Goal: Task Accomplishment & Management: Manage account settings

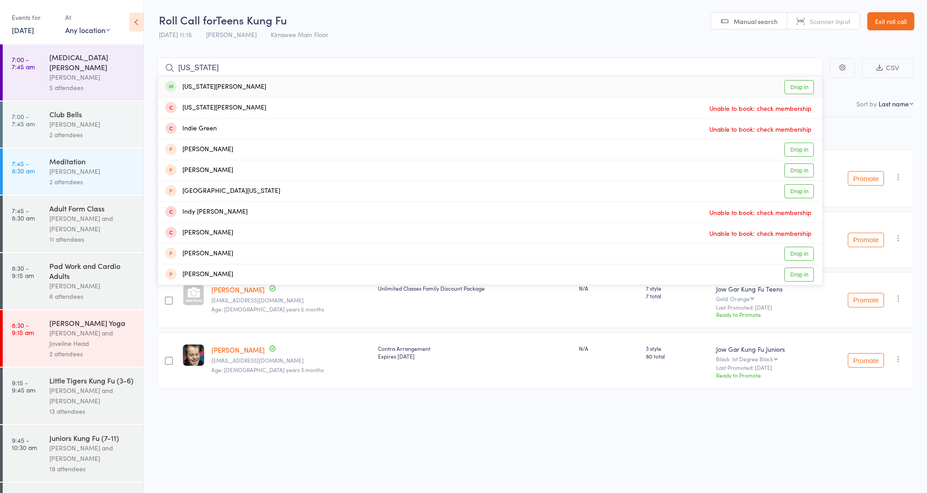
type input "indiana"
click at [794, 88] on link "Drop in" at bounding box center [799, 87] width 29 height 14
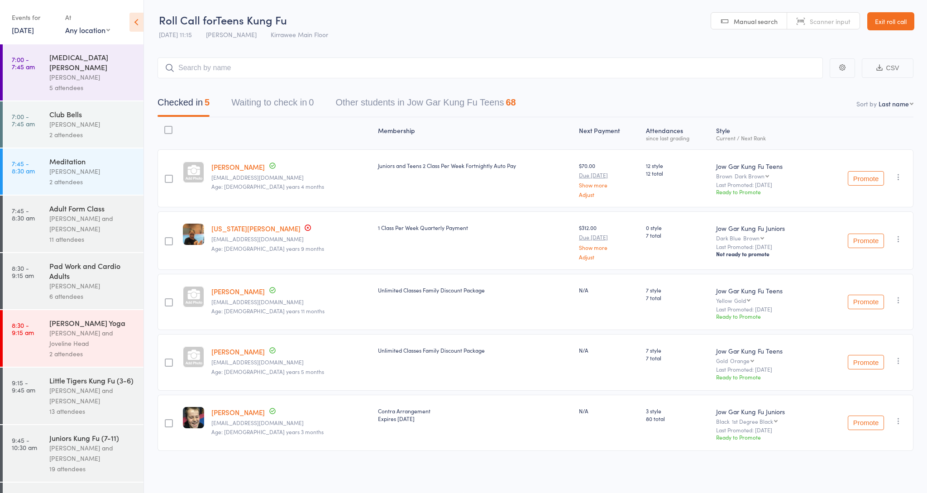
click at [103, 213] on div "Nathan Head and Nathan Donnellan" at bounding box center [92, 223] width 86 height 21
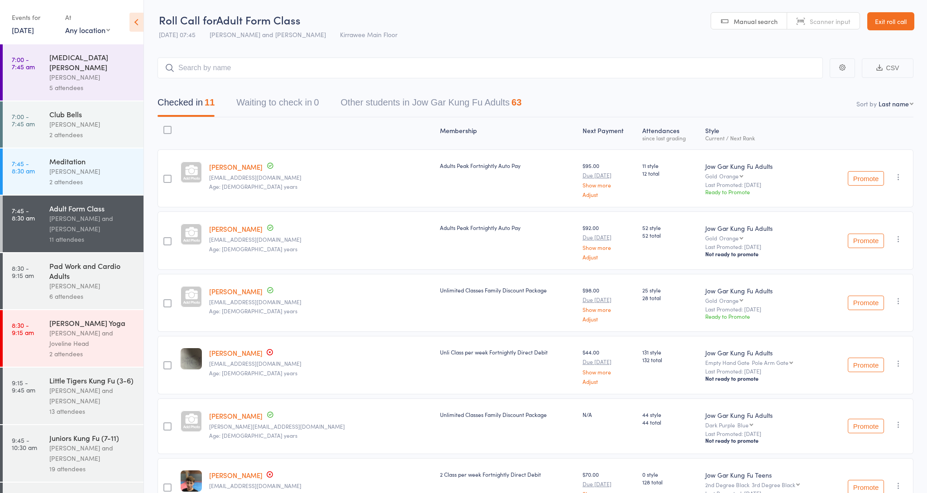
click at [53, 375] on div "Little Tigers Kung Fu (3-6)" at bounding box center [92, 380] width 86 height 10
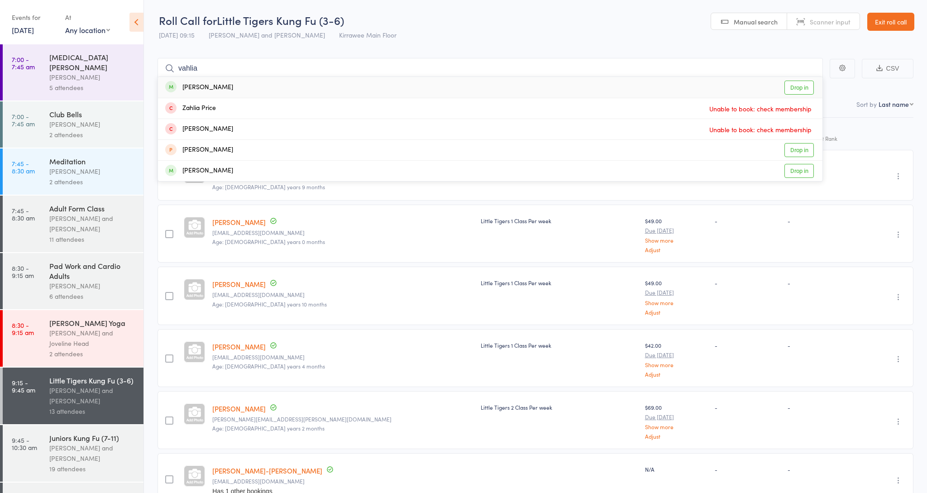
type input "dahlia"
drag, startPoint x: 414, startPoint y: 239, endPoint x: 790, endPoint y: 85, distance: 406.5
click at [790, 85] on link "Drop in" at bounding box center [799, 88] width 29 height 14
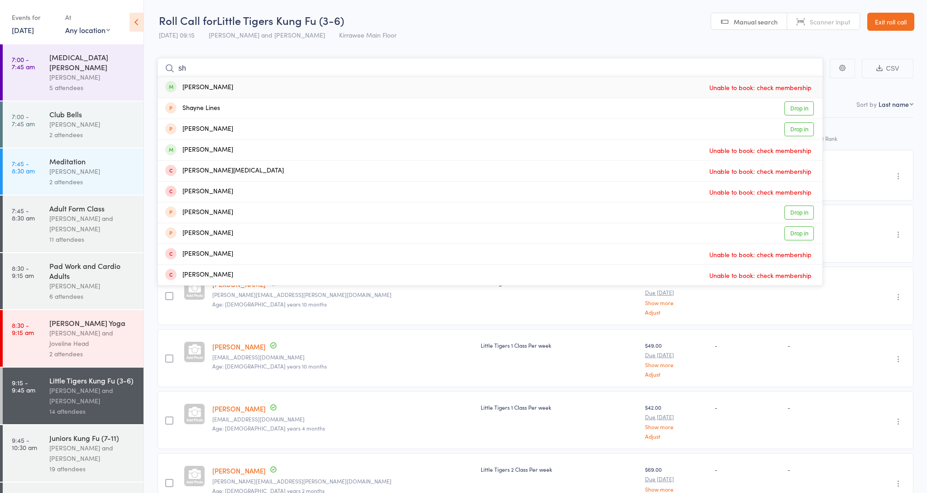
type input "s"
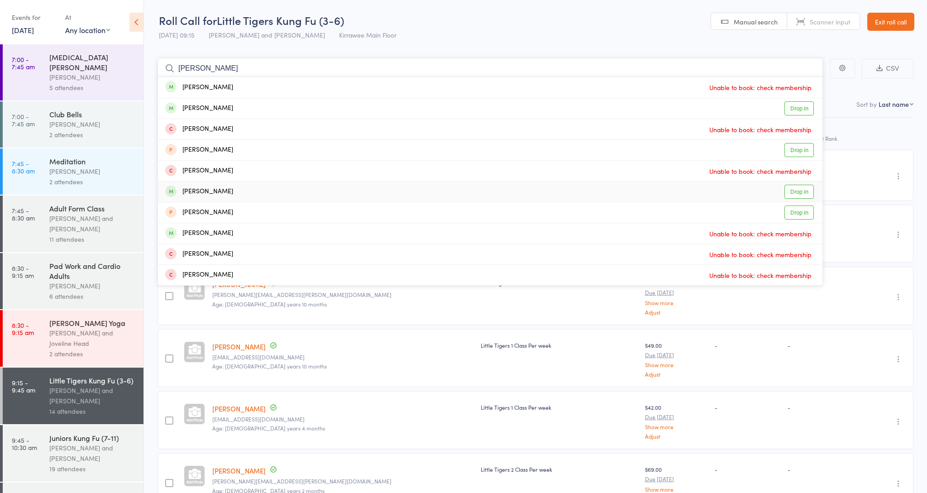
type input "emelia"
click at [798, 191] on link "Drop in" at bounding box center [799, 192] width 29 height 14
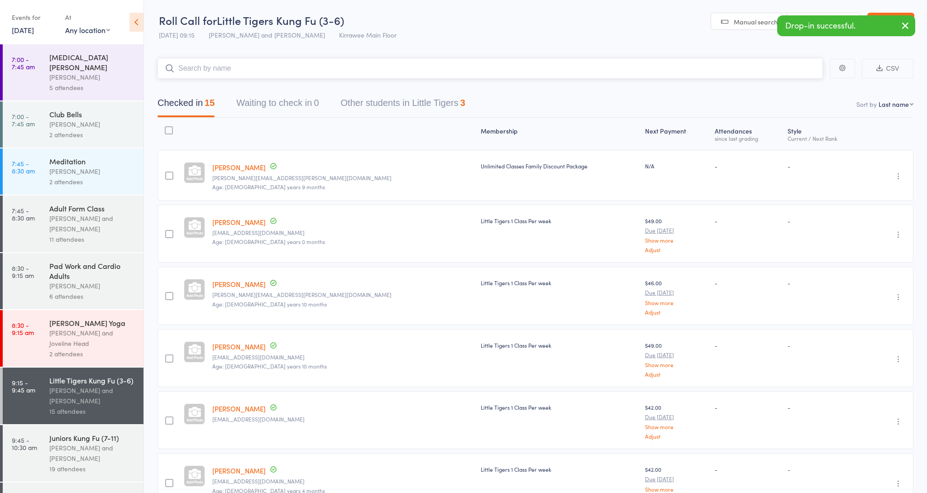
click at [375, 99] on button "Other students in Little Tigers 3" at bounding box center [403, 105] width 124 height 24
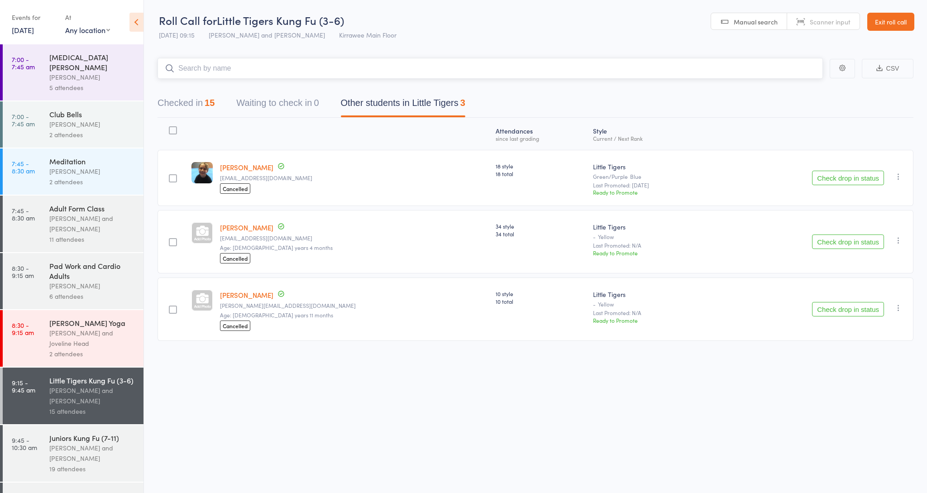
click at [191, 101] on button "Checked in 15" at bounding box center [186, 105] width 57 height 24
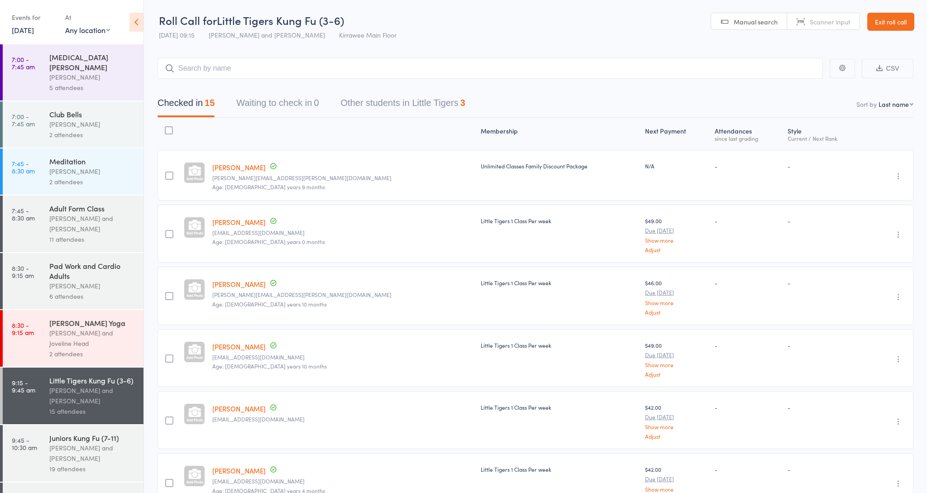
click at [76, 82] on div "5 attendees" at bounding box center [92, 87] width 86 height 10
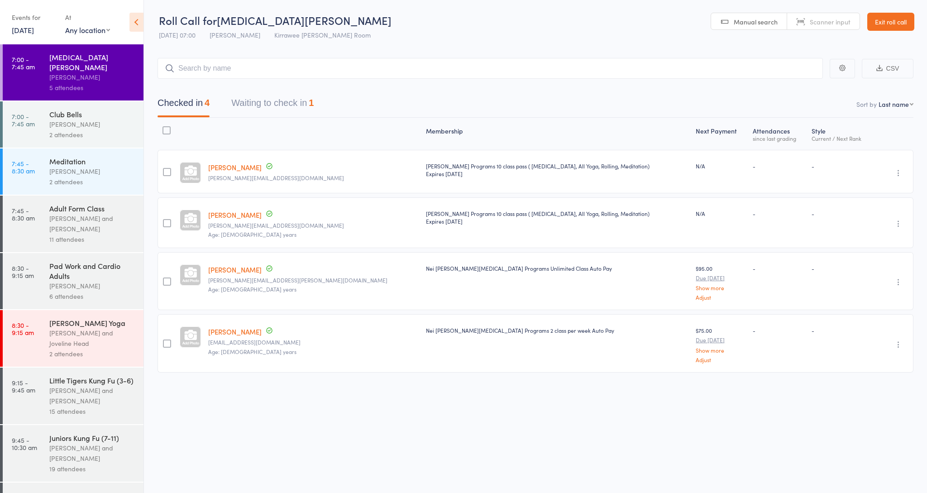
click at [261, 104] on button "Waiting to check in 1" at bounding box center [272, 105] width 82 height 24
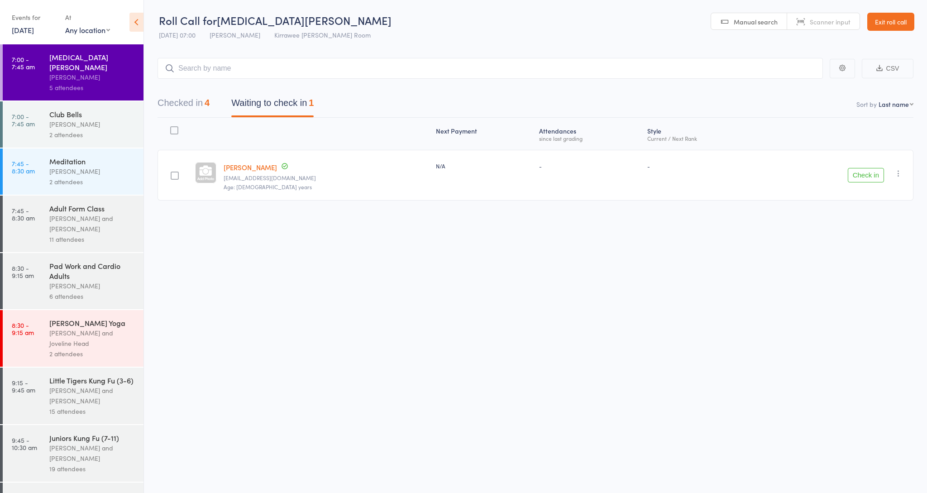
click at [858, 176] on button "Check in" at bounding box center [866, 175] width 36 height 14
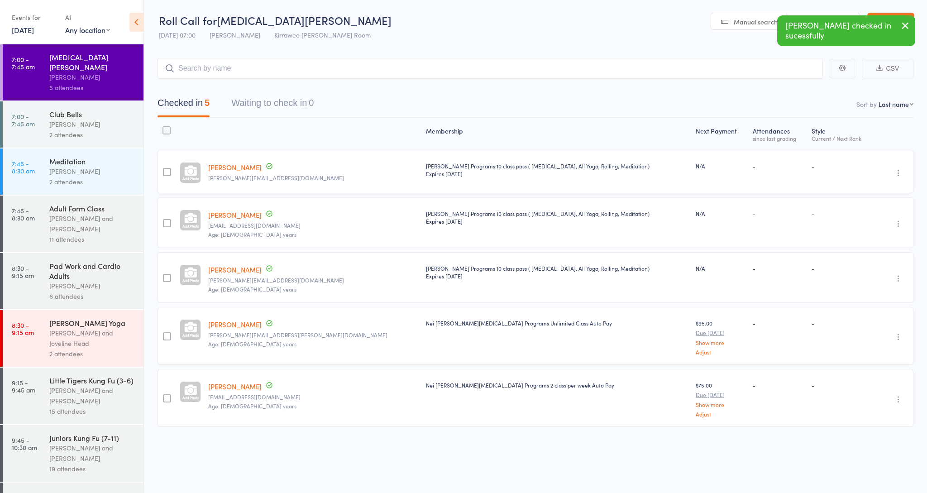
click at [115, 177] on div "2 attendees" at bounding box center [92, 182] width 86 height 10
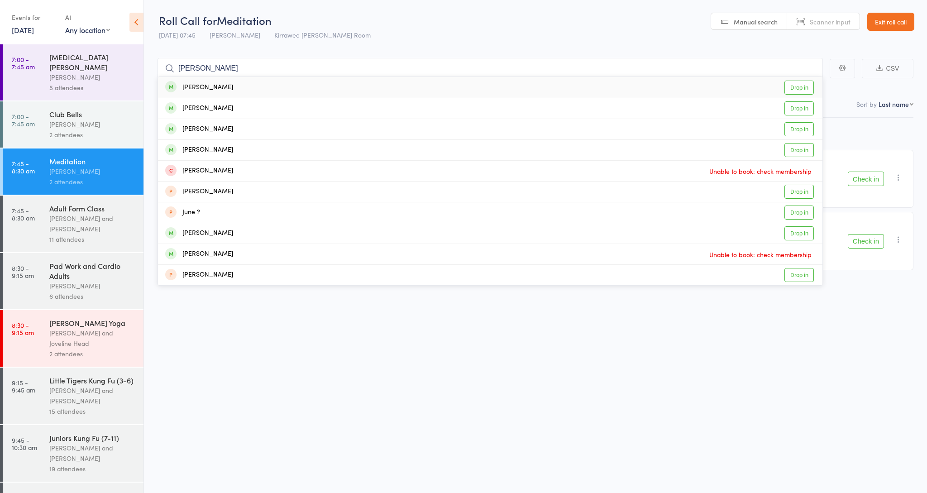
type input "Julie"
drag, startPoint x: 449, startPoint y: 96, endPoint x: 803, endPoint y: 89, distance: 354.1
click at [803, 89] on link "Drop in" at bounding box center [799, 88] width 29 height 14
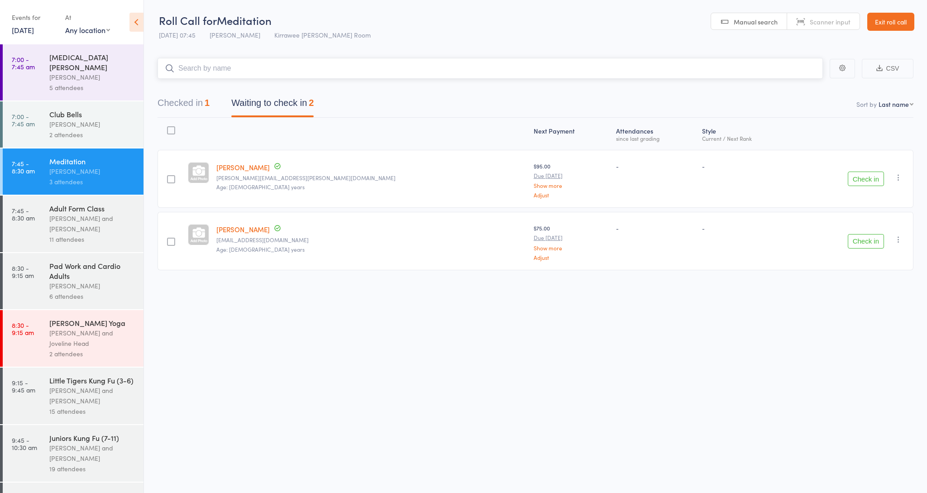
click at [281, 100] on button "Waiting to check in 2" at bounding box center [272, 105] width 82 height 24
click at [169, 100] on button "Checked in 1" at bounding box center [184, 105] width 52 height 24
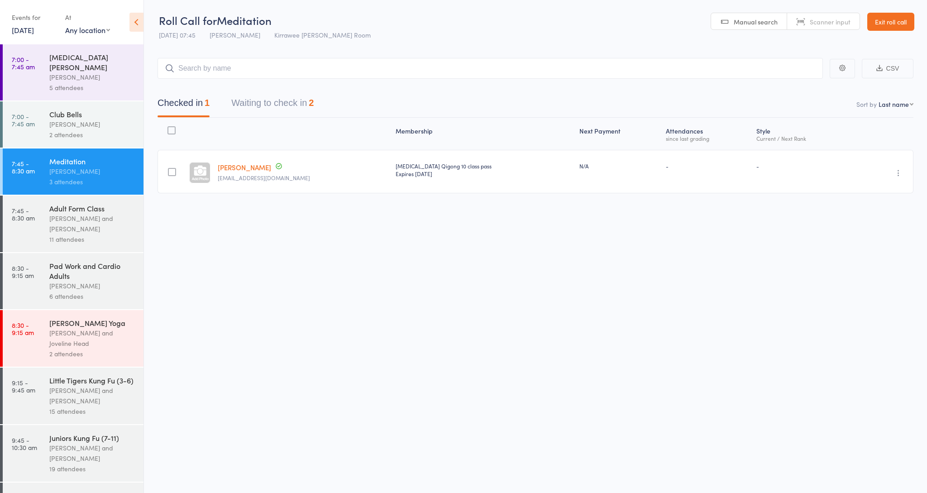
click at [898, 176] on icon "button" at bounding box center [898, 172] width 9 height 9
click at [877, 249] on li "Remove" at bounding box center [866, 251] width 75 height 12
click at [298, 103] on button "Waiting to check in 2" at bounding box center [272, 105] width 82 height 24
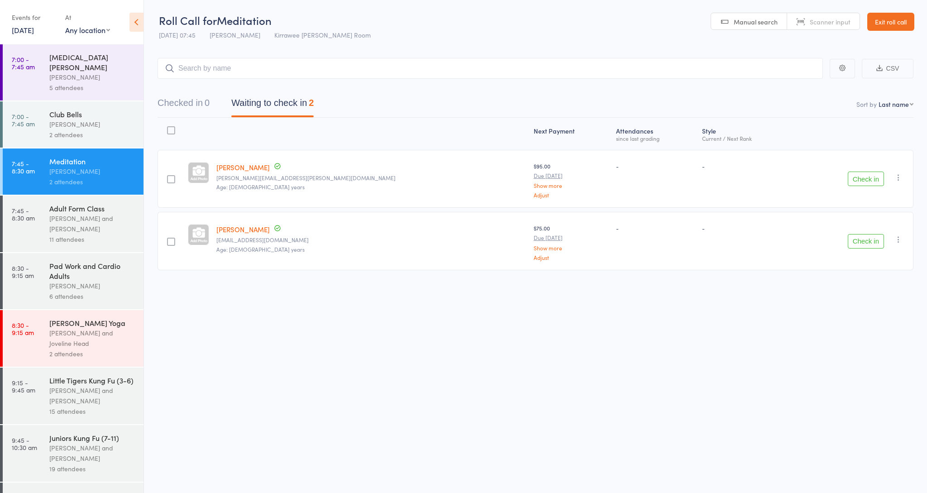
click at [865, 177] on button "Check in" at bounding box center [866, 179] width 36 height 14
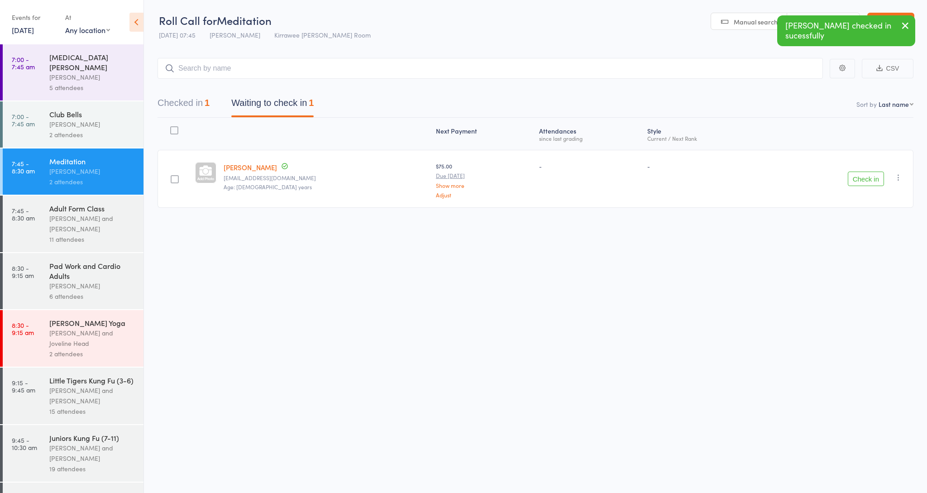
drag, startPoint x: 856, startPoint y: 180, endPoint x: 828, endPoint y: 175, distance: 28.1
click at [856, 180] on button "Check in" at bounding box center [866, 179] width 36 height 14
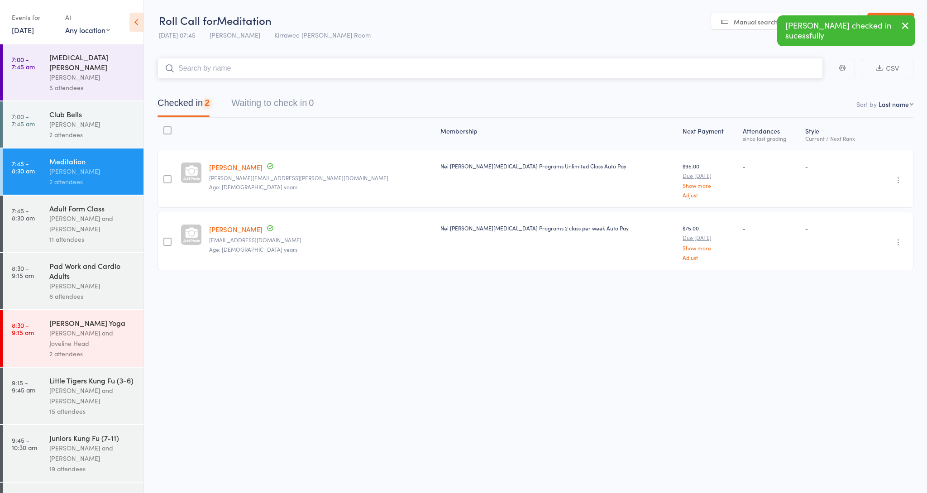
click at [358, 72] on input "search" at bounding box center [490, 68] width 665 height 21
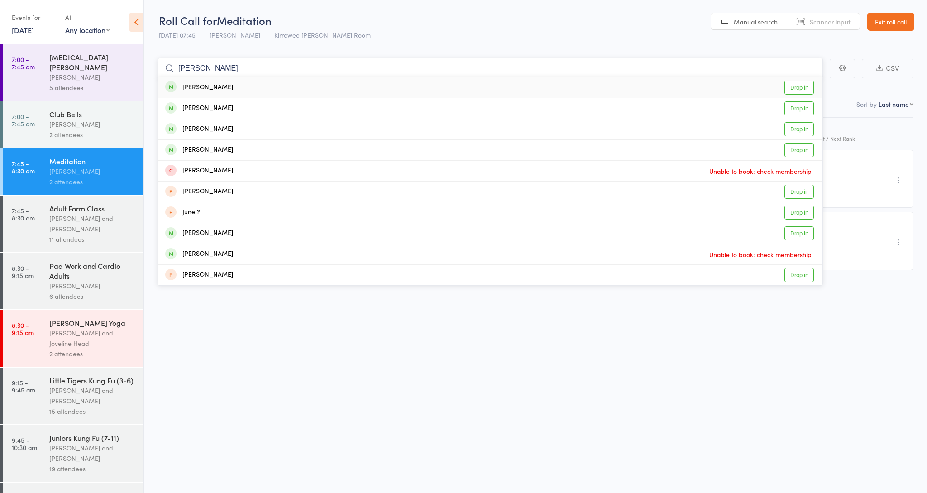
type input "Julie"
drag, startPoint x: 359, startPoint y: 72, endPoint x: 799, endPoint y: 107, distance: 441.4
click at [799, 107] on link "Drop in" at bounding box center [799, 108] width 29 height 14
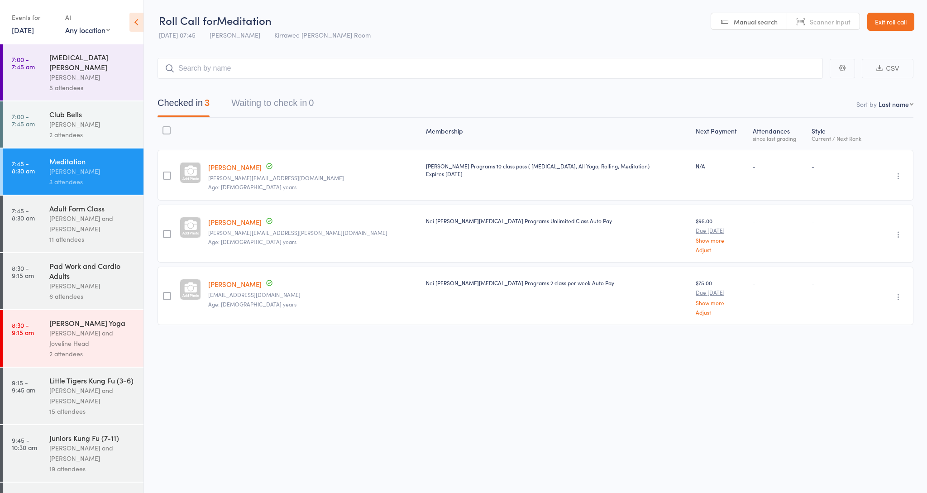
click at [902, 26] on link "Exit roll call" at bounding box center [890, 22] width 47 height 18
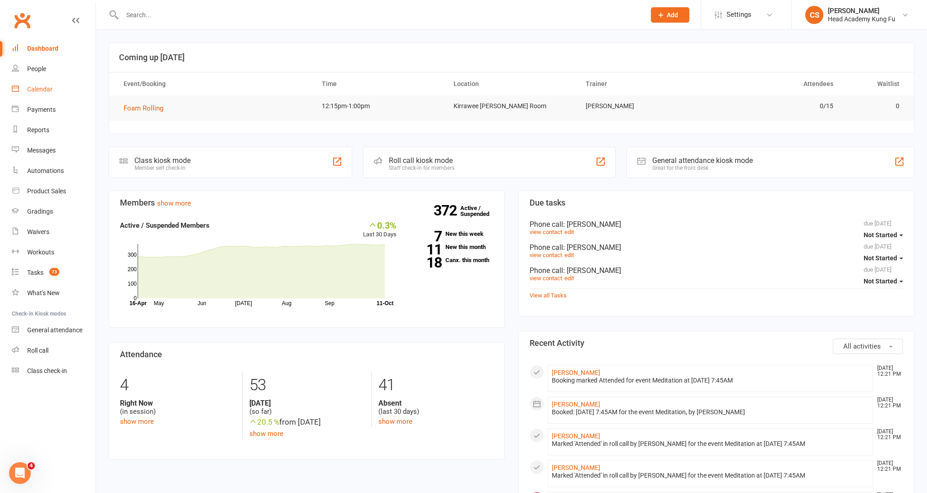
click at [46, 89] on div "Calendar" at bounding box center [39, 89] width 25 height 7
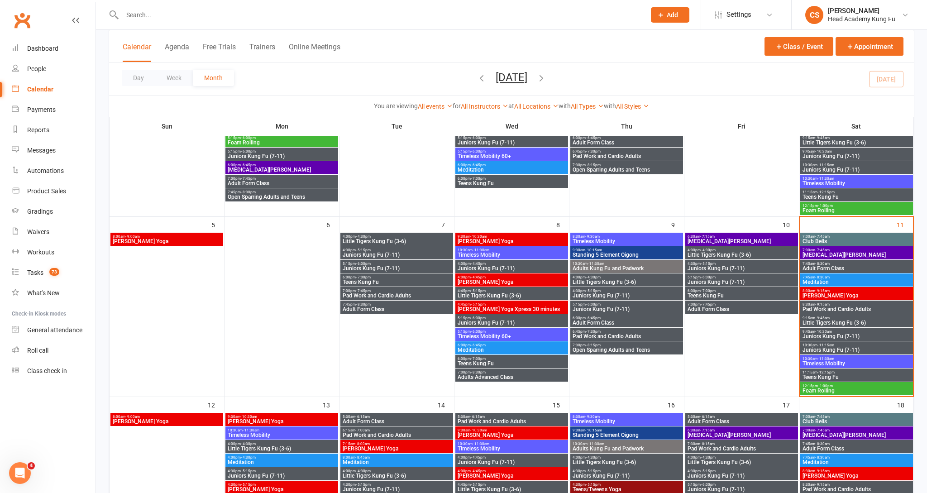
scroll to position [157, 0]
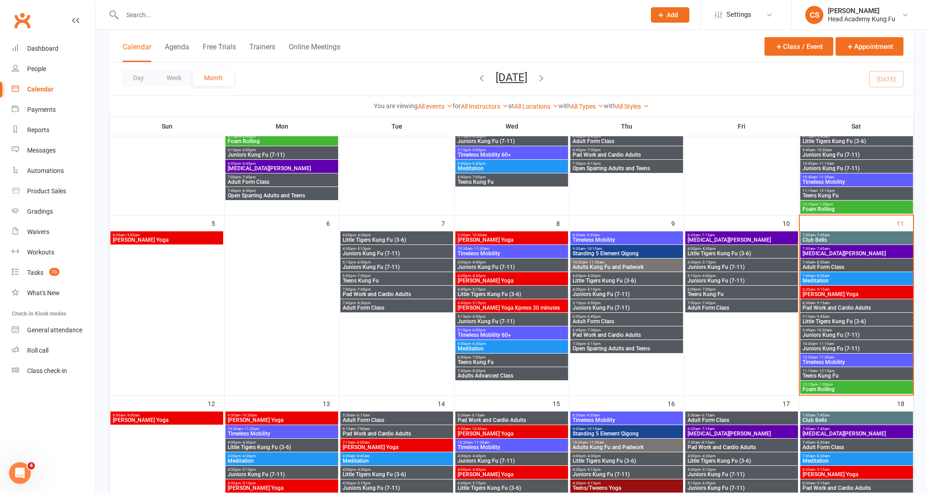
click at [831, 280] on span "Meditation" at bounding box center [856, 280] width 109 height 5
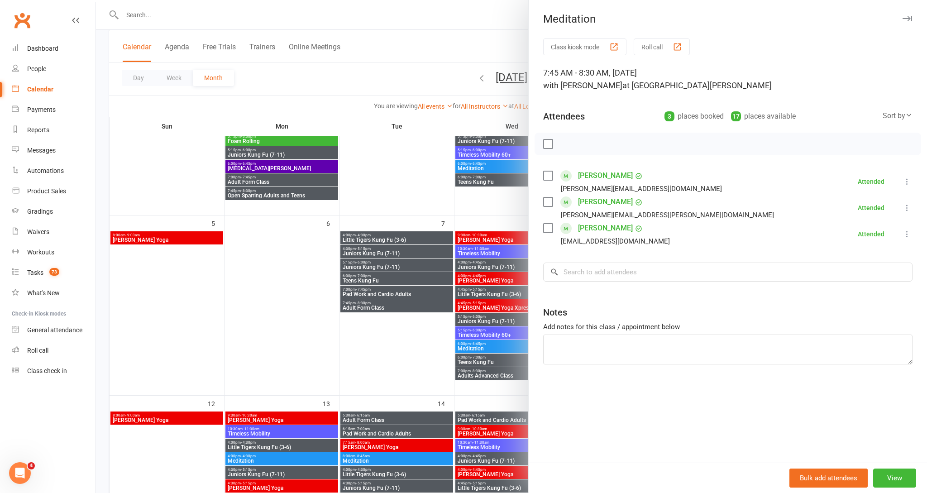
click at [904, 19] on icon "button" at bounding box center [908, 18] width 10 height 5
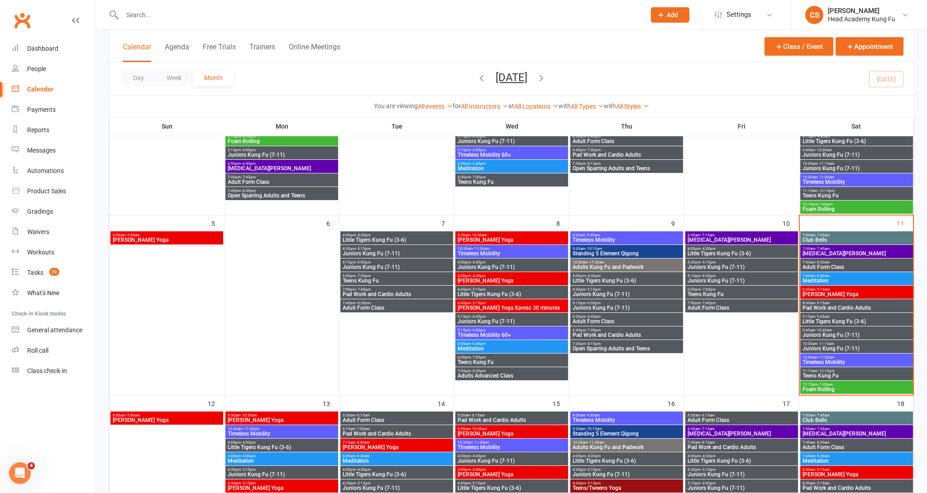
click at [823, 306] on span "Pad Work and Cardio Adults" at bounding box center [856, 307] width 109 height 5
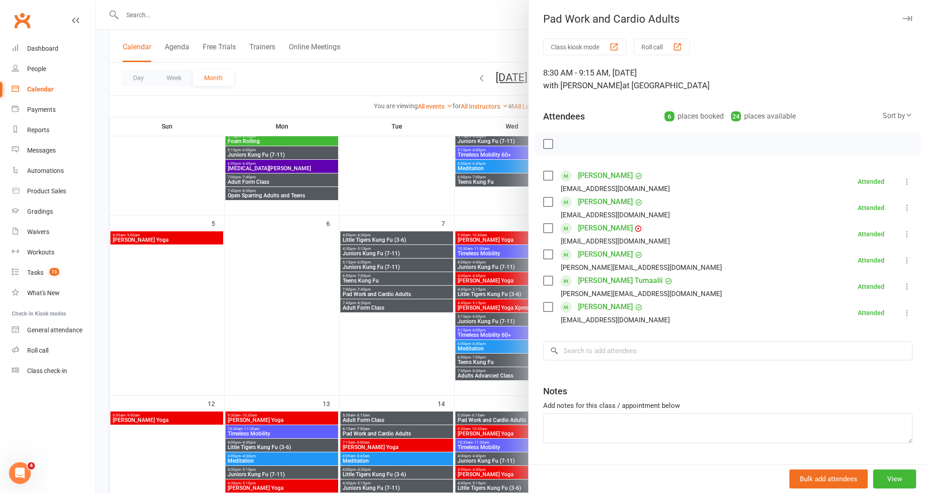
click at [907, 17] on icon "button" at bounding box center [908, 18] width 10 height 5
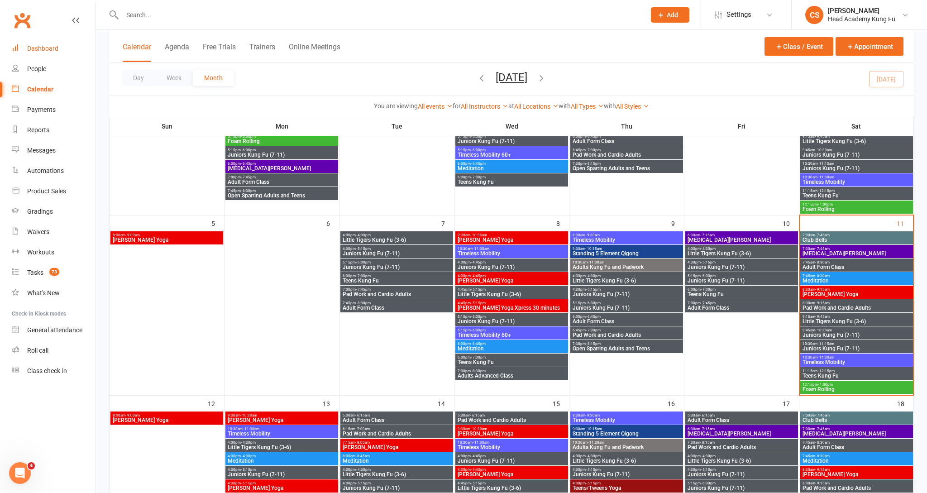
click at [31, 51] on link "Dashboard" at bounding box center [54, 48] width 84 height 20
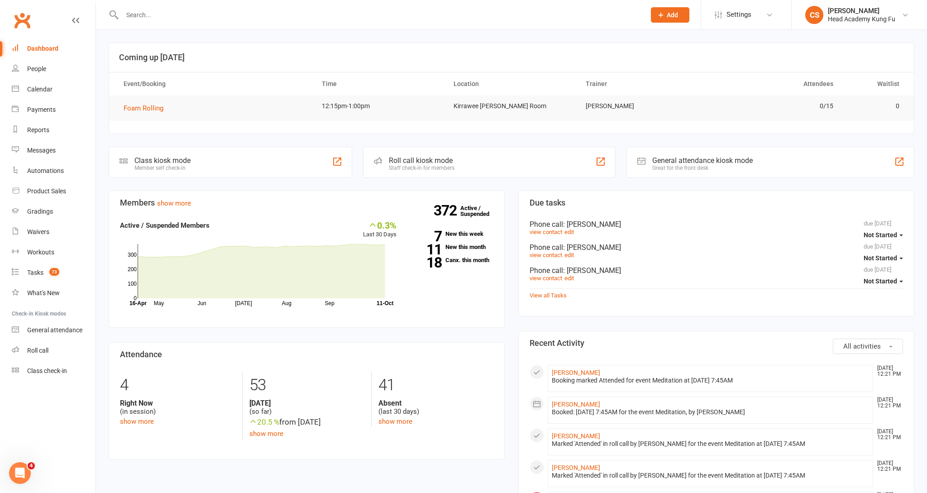
click at [185, 14] on input "text" at bounding box center [380, 15] width 520 height 13
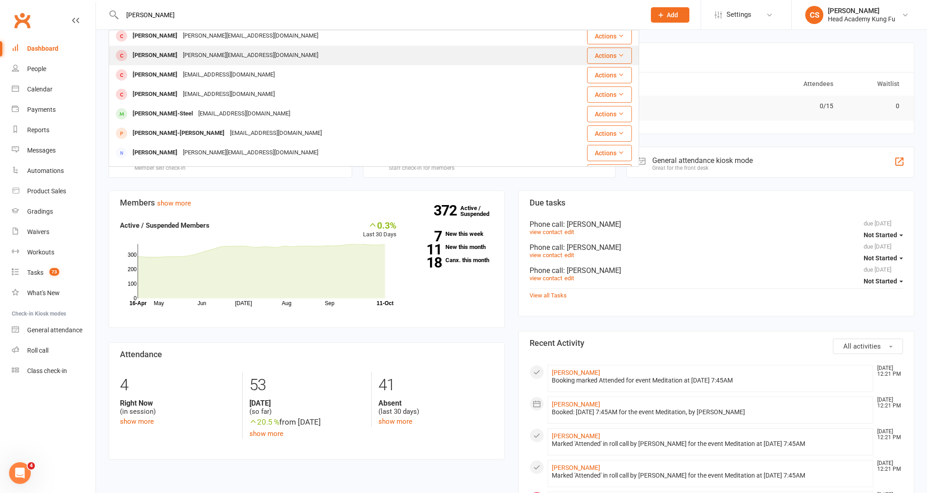
scroll to position [77, 0]
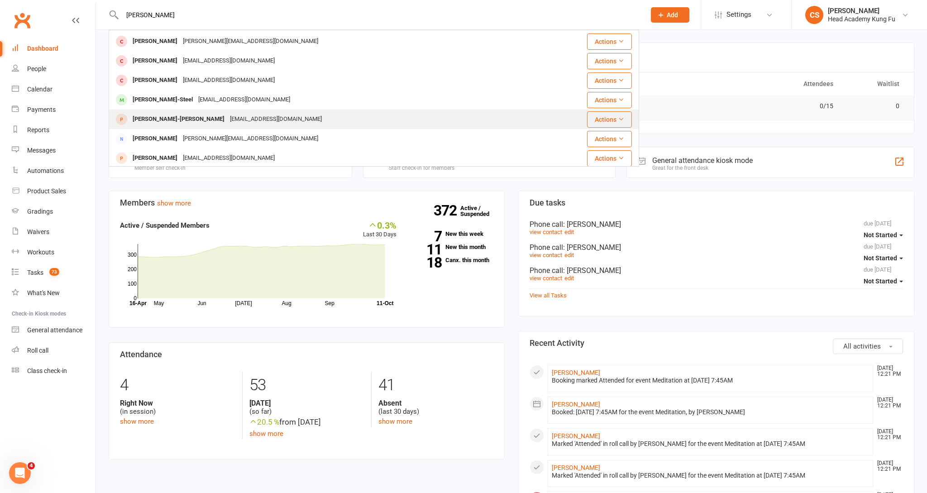
type input "[PERSON_NAME]"
click at [188, 121] on div "[PERSON_NAME]-[PERSON_NAME]" at bounding box center [178, 119] width 97 height 13
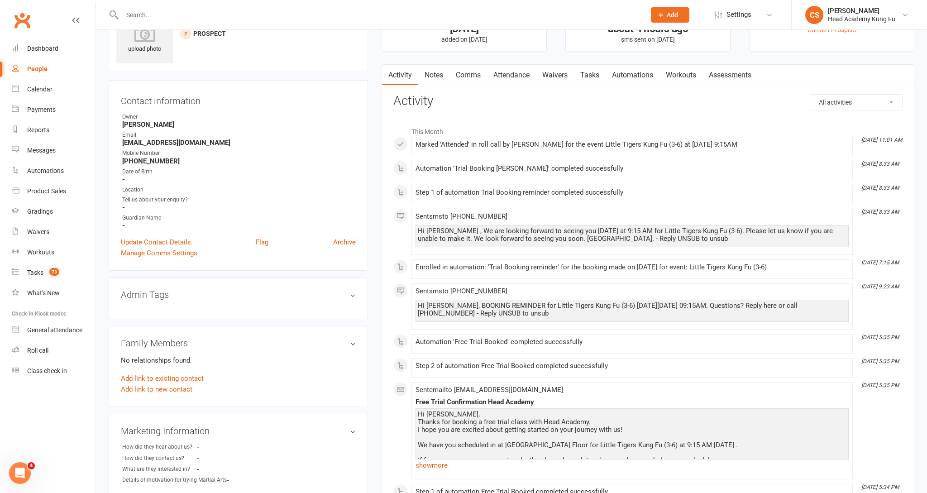
scroll to position [45, 0]
click at [178, 237] on link "Update Contact Details" at bounding box center [156, 240] width 70 height 11
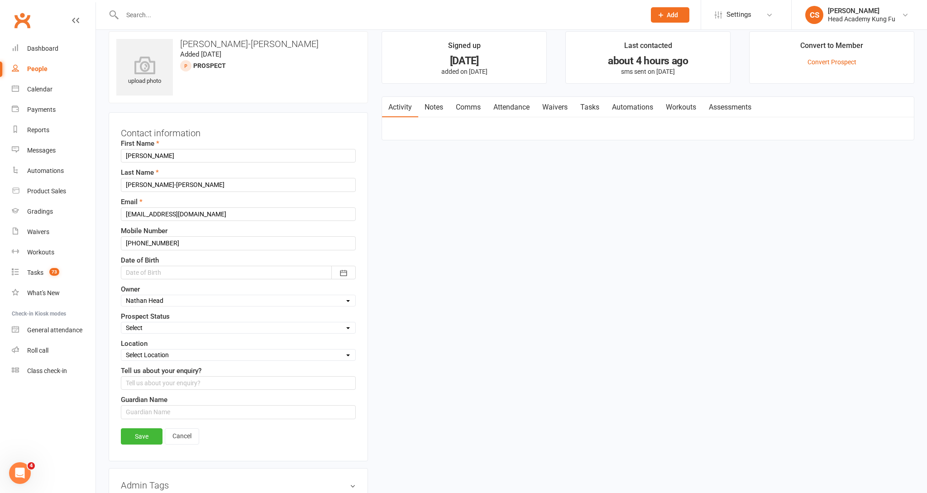
scroll to position [10, 0]
click at [204, 429] on div "Contact information First Name [PERSON_NAME] Last Name [PERSON_NAME]-[PERSON_NA…" at bounding box center [238, 287] width 259 height 349
click at [208, 420] on input "text" at bounding box center [238, 413] width 235 height 14
type input "[PERSON_NAME], [PERSON_NAME] ([PERSON_NAME]'s partner)"
click at [141, 444] on link "Save" at bounding box center [142, 437] width 42 height 16
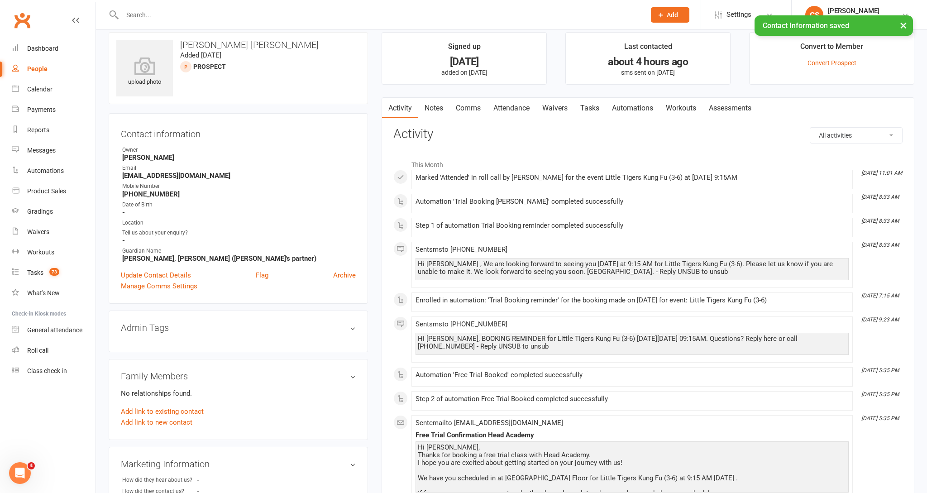
drag, startPoint x: 123, startPoint y: 197, endPoint x: 173, endPoint y: 197, distance: 50.3
click at [173, 197] on strong "[PHONE_NUMBER]" at bounding box center [239, 194] width 234 height 8
click at [167, 197] on strong "[PHONE_NUMBER]" at bounding box center [239, 194] width 234 height 8
drag, startPoint x: 170, startPoint y: 197, endPoint x: 121, endPoint y: 196, distance: 48.9
click at [121, 196] on li "Mobile Number [PHONE_NUMBER]" at bounding box center [238, 190] width 235 height 16
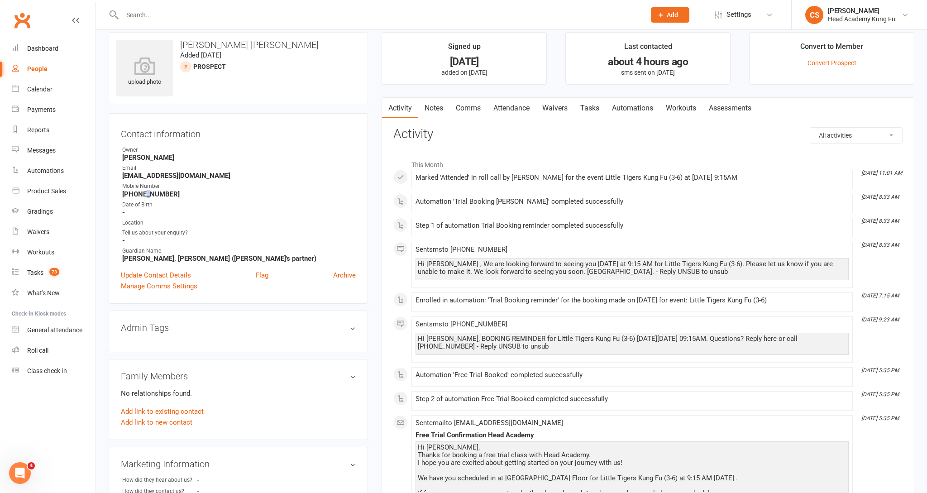
click at [144, 196] on strong "[PHONE_NUMBER]" at bounding box center [239, 194] width 234 height 8
drag, startPoint x: 124, startPoint y: 196, endPoint x: 172, endPoint y: 197, distance: 48.4
click at [172, 197] on strong "[PHONE_NUMBER]" at bounding box center [239, 194] width 234 height 8
click at [174, 197] on strong "[PHONE_NUMBER]" at bounding box center [239, 194] width 234 height 8
drag, startPoint x: 172, startPoint y: 196, endPoint x: 116, endPoint y: 193, distance: 56.2
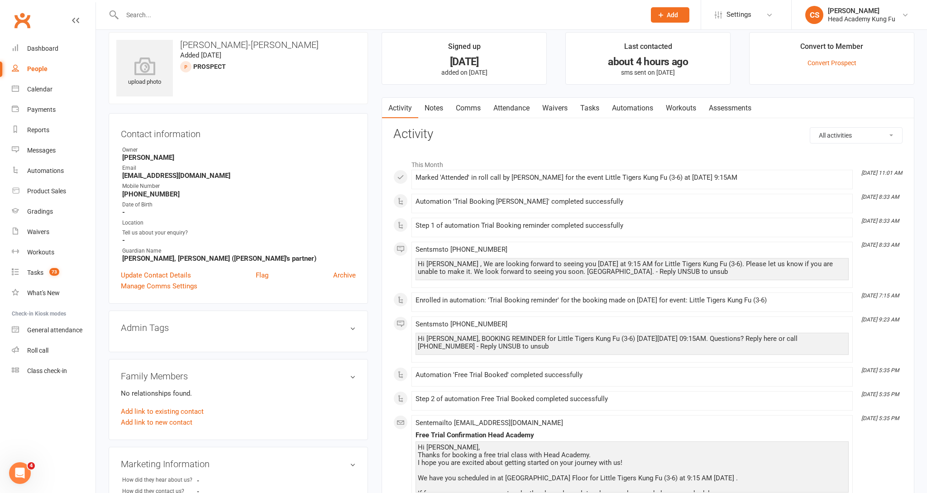
click at [110, 194] on div "Contact information Owner [PERSON_NAME] Email [EMAIL_ADDRESS][DOMAIN_NAME] Mobi…" at bounding box center [238, 208] width 259 height 191
copy strong "[PHONE_NUMBER]"
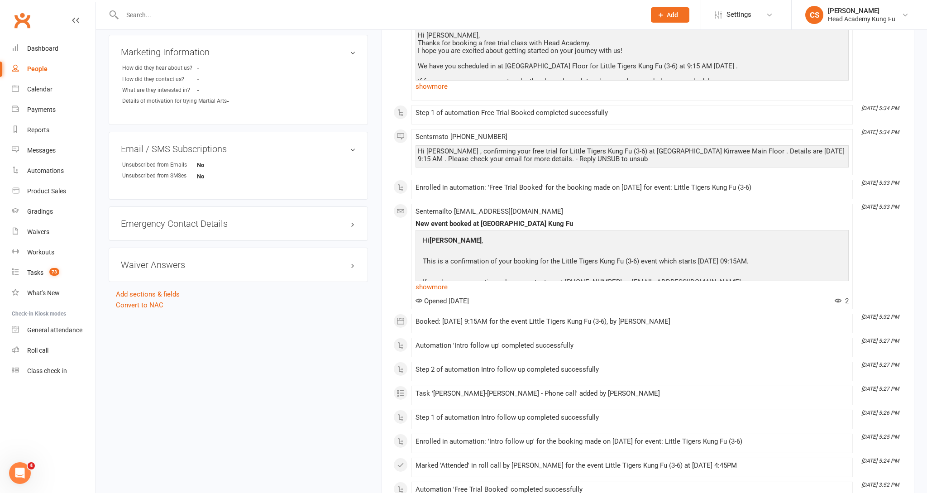
scroll to position [423, 0]
click at [183, 219] on div "Emergency Contact Details edit" at bounding box center [238, 223] width 259 height 34
click at [342, 223] on link "edit" at bounding box center [339, 223] width 11 height 8
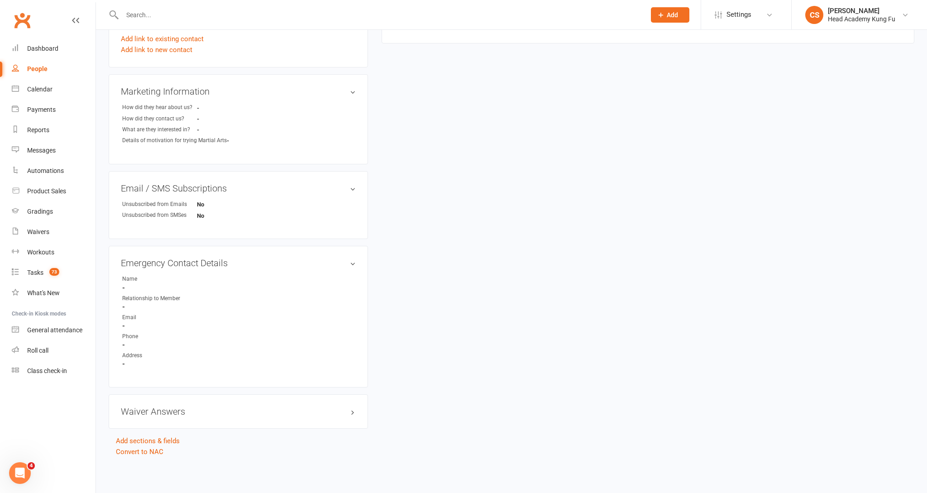
scroll to position [64, 0]
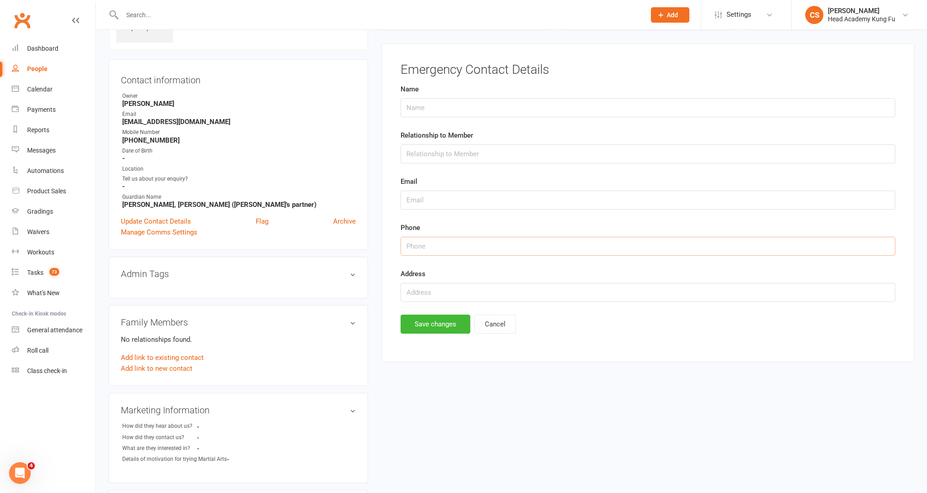
click at [440, 253] on input "string" at bounding box center [648, 246] width 495 height 19
paste input "61403553328"
type input "61403553328"
type input "[PERSON_NAME]"
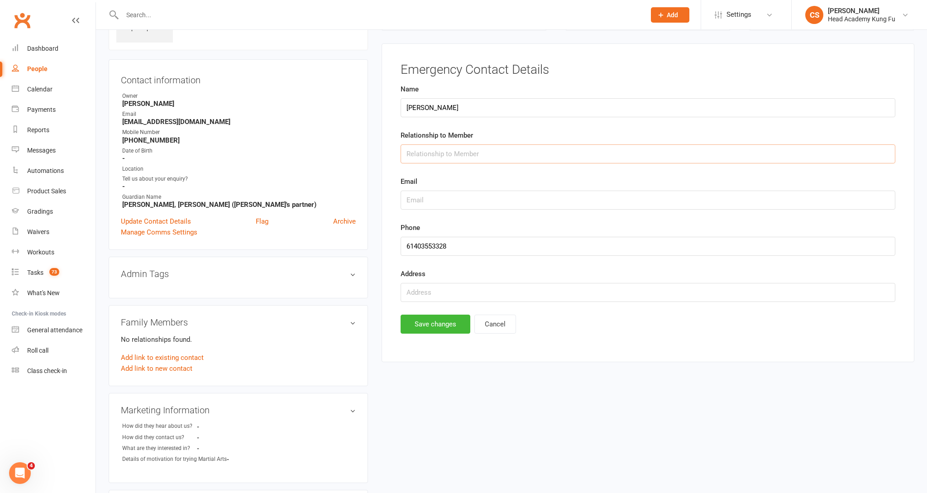
click at [469, 155] on input "text" at bounding box center [648, 153] width 495 height 19
type input "Mother"
click at [434, 330] on button "Save changes" at bounding box center [436, 324] width 70 height 19
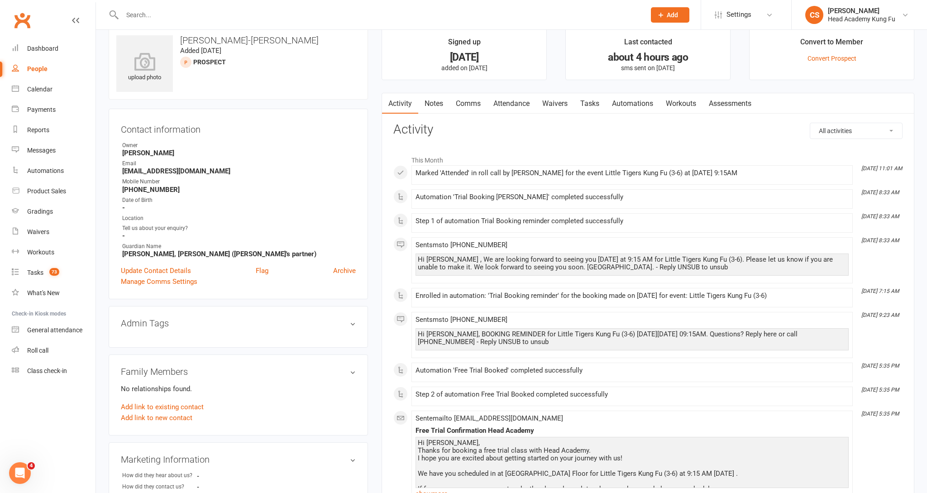
scroll to position [14, 0]
click at [176, 273] on link "Update Contact Details" at bounding box center [156, 271] width 70 height 11
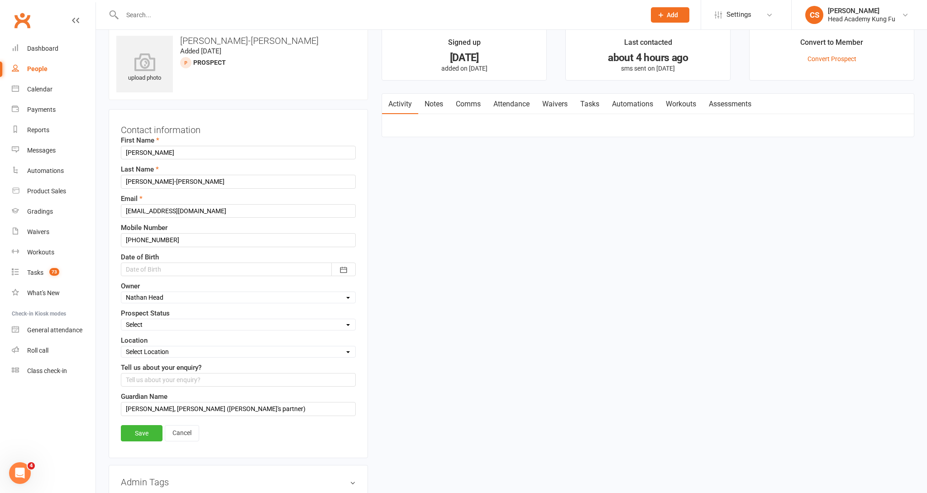
scroll to position [45, 0]
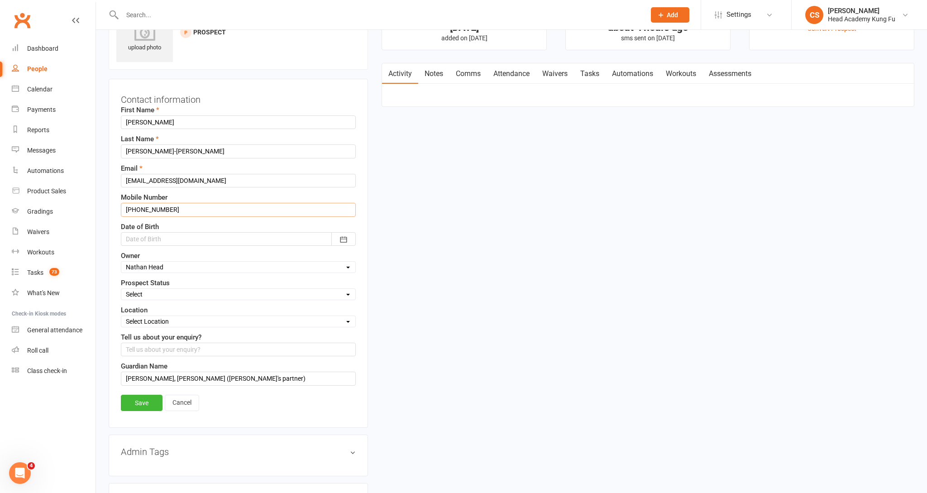
drag, startPoint x: 177, startPoint y: 216, endPoint x: 116, endPoint y: 212, distance: 60.8
click at [116, 212] on div "Contact information First Name [PERSON_NAME] Last Name [PERSON_NAME]-[PERSON_NA…" at bounding box center [238, 253] width 259 height 349
type input "0433356655"
click at [140, 407] on link "Save" at bounding box center [142, 403] width 42 height 16
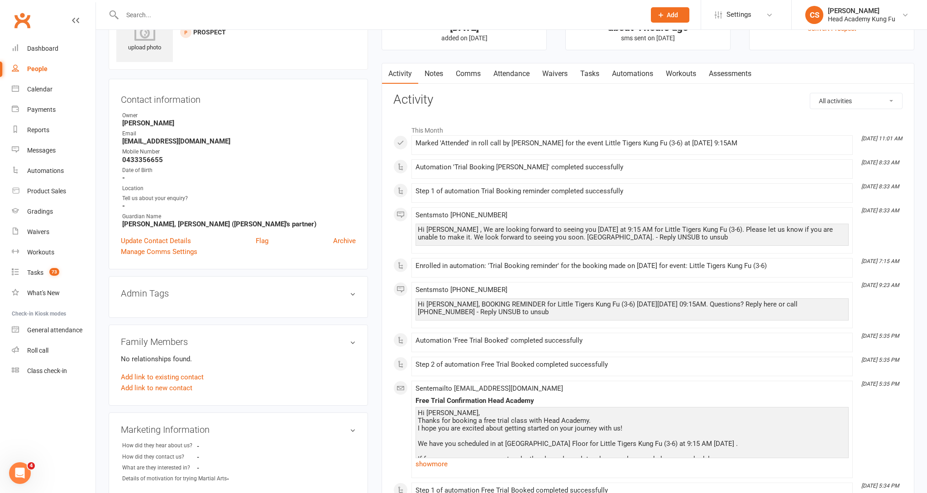
click at [429, 72] on link "Notes" at bounding box center [433, 73] width 31 height 21
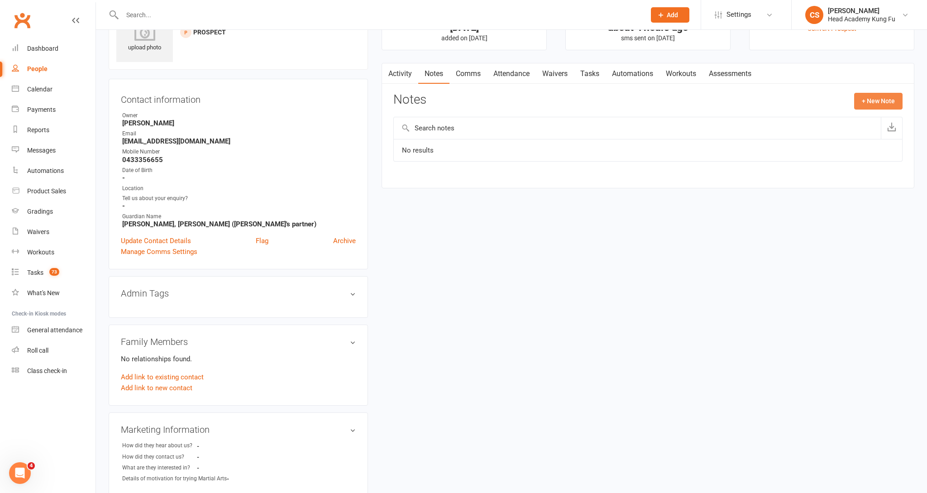
click at [888, 104] on button "+ New Note" at bounding box center [878, 101] width 48 height 16
click at [464, 133] on input "text" at bounding box center [647, 138] width 509 height 19
type input "Mobile number in contact info"
click at [468, 188] on textarea at bounding box center [647, 190] width 509 height 30
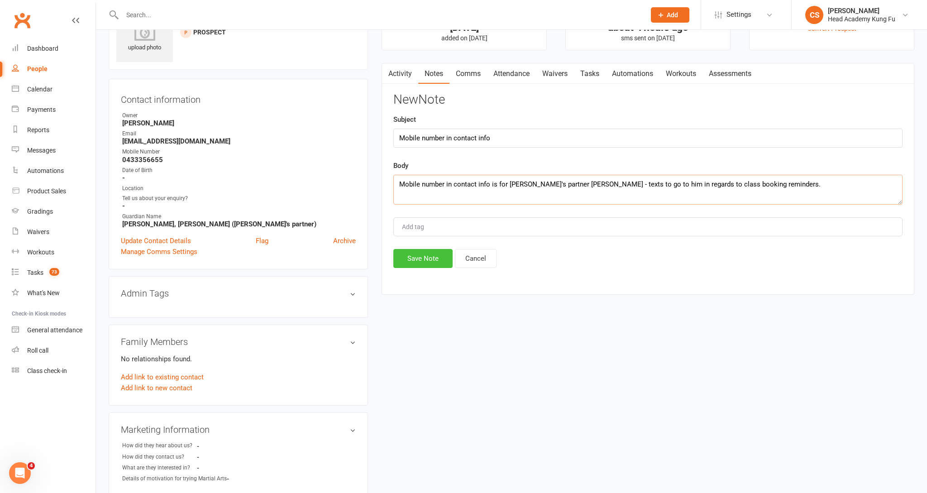
type textarea "Mobile number in contact info is for [PERSON_NAME]'s partner [PERSON_NAME] - te…"
click at [429, 268] on button "Save Note" at bounding box center [422, 258] width 59 height 19
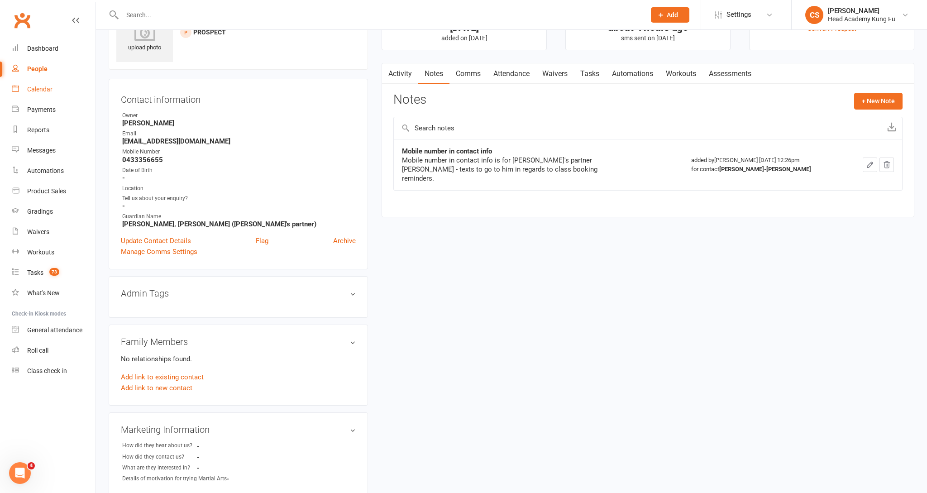
click at [32, 92] on div "Calendar" at bounding box center [39, 89] width 25 height 7
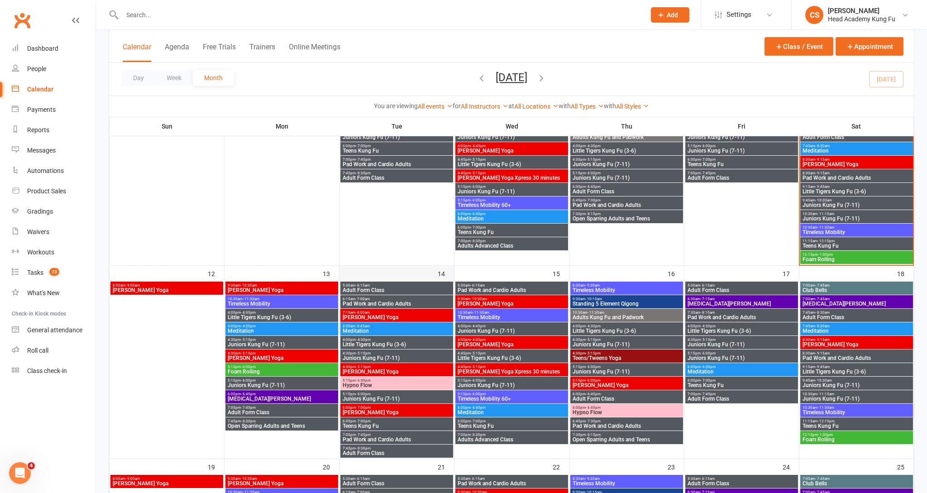
scroll to position [287, 0]
click at [495, 359] on span "Little Tigers Kung Fu (3-6)" at bounding box center [511, 357] width 109 height 5
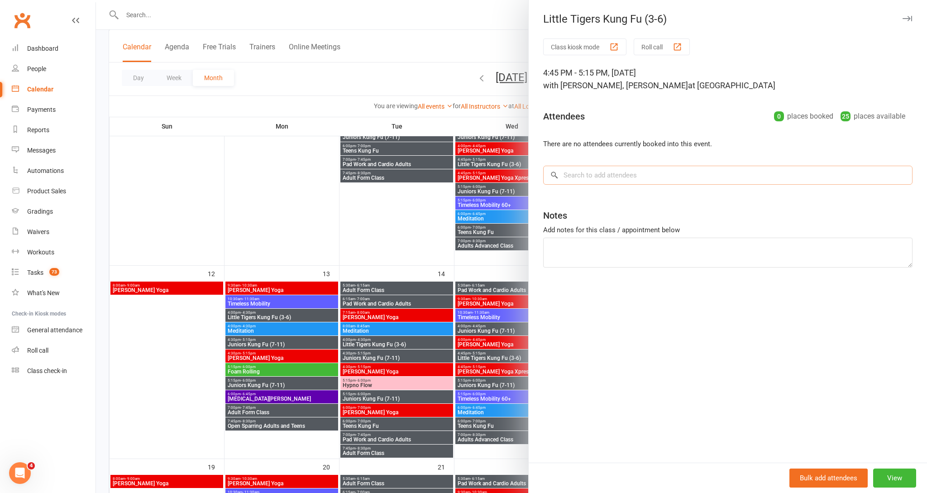
click at [675, 182] on input "search" at bounding box center [727, 175] width 369 height 19
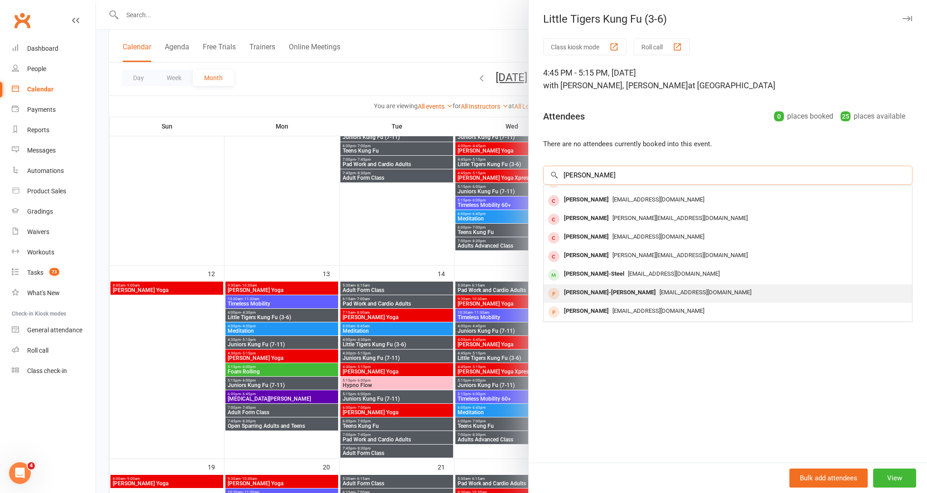
scroll to position [43, 0]
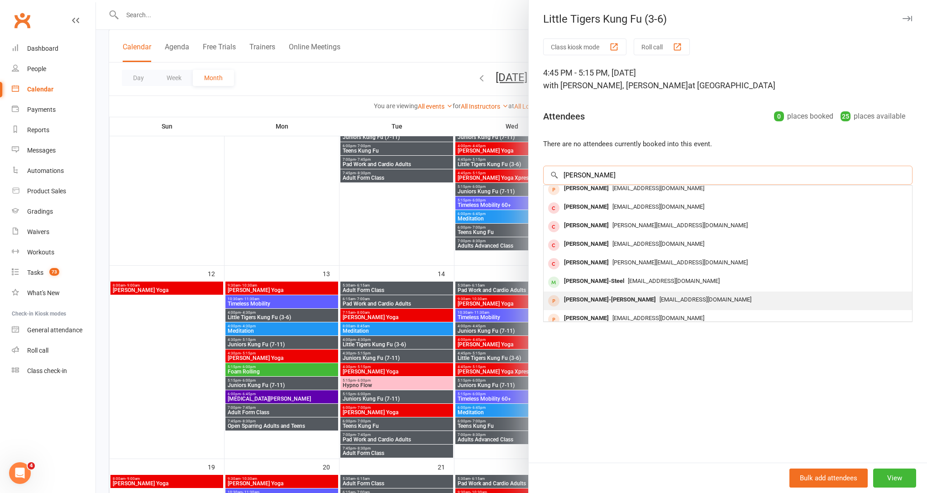
type input "[PERSON_NAME]"
click at [627, 300] on div "[PERSON_NAME]-[PERSON_NAME]" at bounding box center [609, 299] width 99 height 13
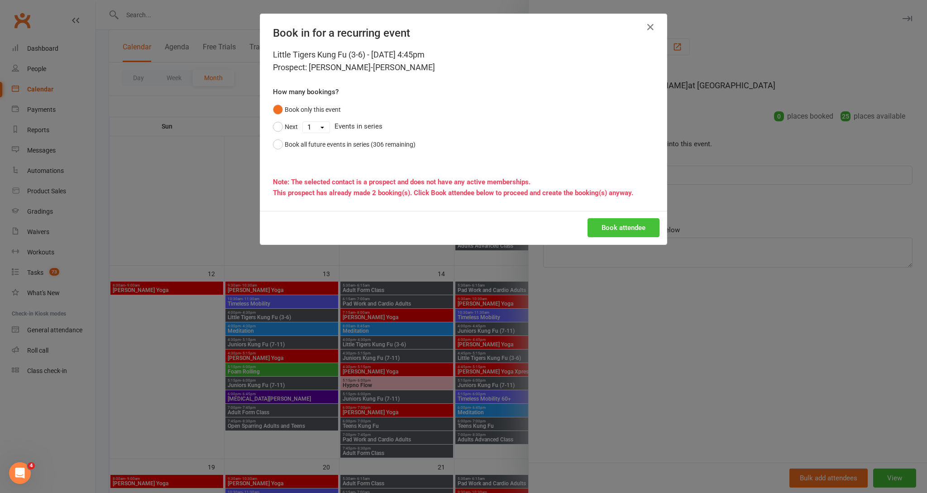
click at [596, 227] on button "Book attendee" at bounding box center [624, 227] width 72 height 19
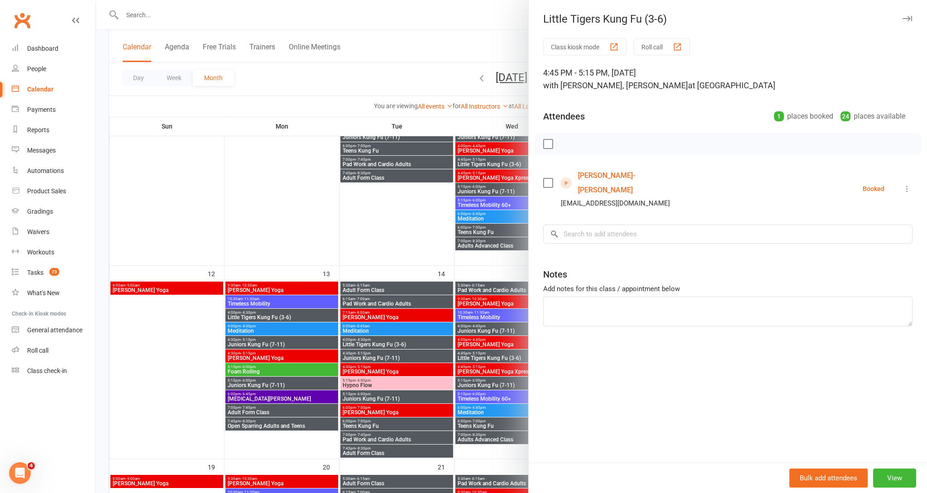
click at [906, 18] on icon "button" at bounding box center [908, 18] width 10 height 5
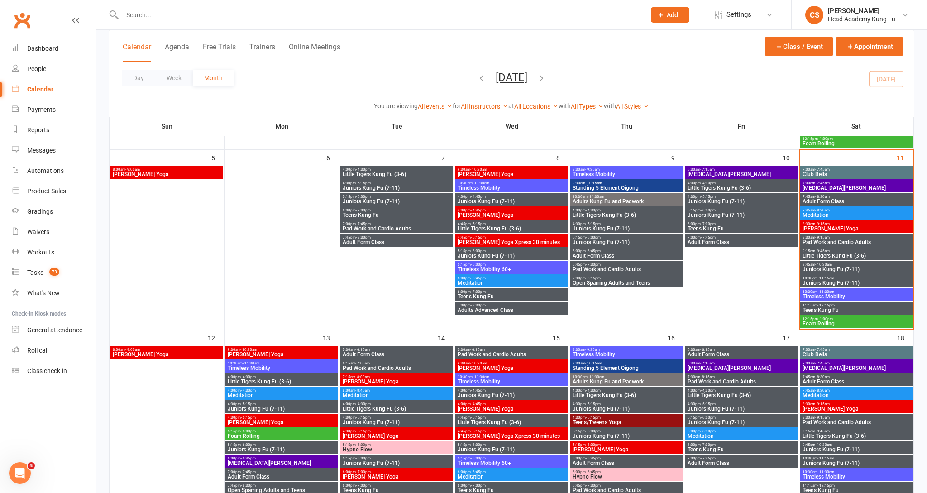
scroll to position [240, 0]
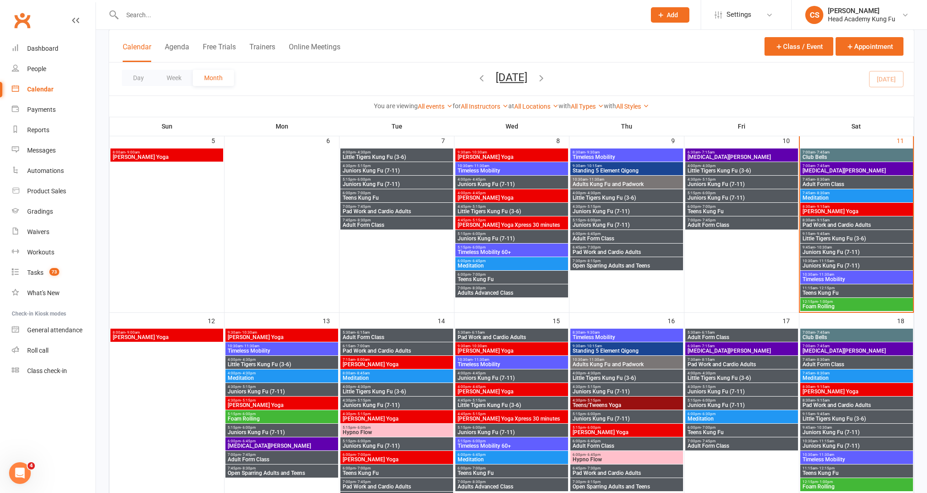
click at [478, 406] on span "Little Tigers Kung Fu (3-6)" at bounding box center [511, 404] width 109 height 5
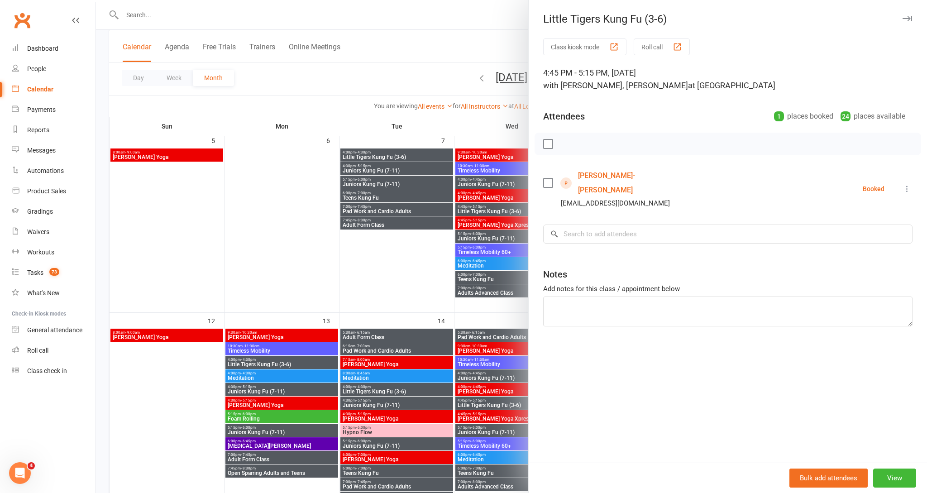
click at [619, 176] on link "[PERSON_NAME]-[PERSON_NAME]" at bounding box center [630, 182] width 104 height 29
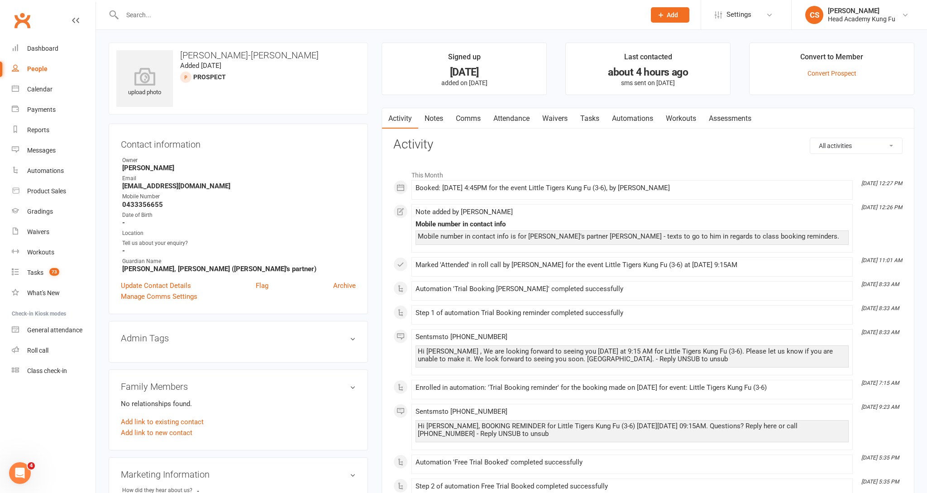
click at [431, 123] on link "Notes" at bounding box center [433, 118] width 31 height 21
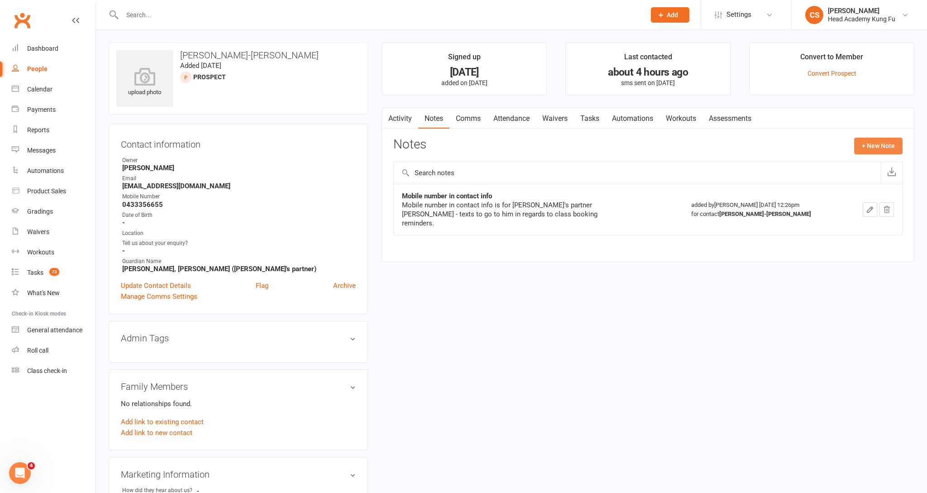
click at [881, 150] on button "+ New Note" at bounding box center [878, 146] width 48 height 16
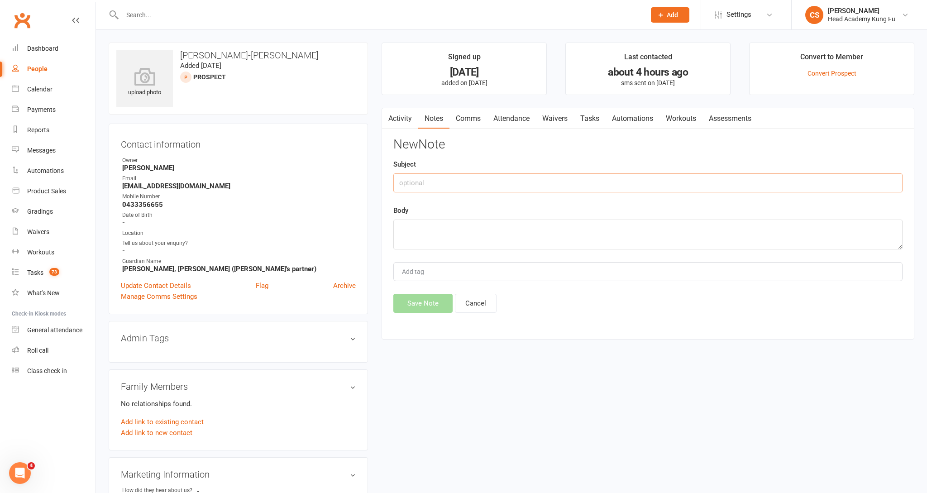
click at [565, 185] on input "text" at bounding box center [647, 182] width 509 height 19
type input "P"
click at [474, 312] on button "Cancel" at bounding box center [476, 303] width 42 height 19
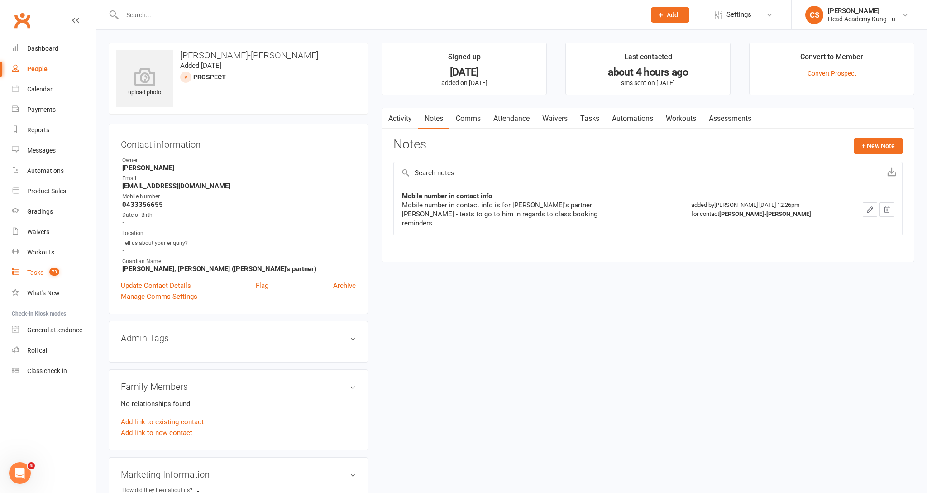
click at [37, 273] on div "Tasks" at bounding box center [35, 272] width 16 height 7
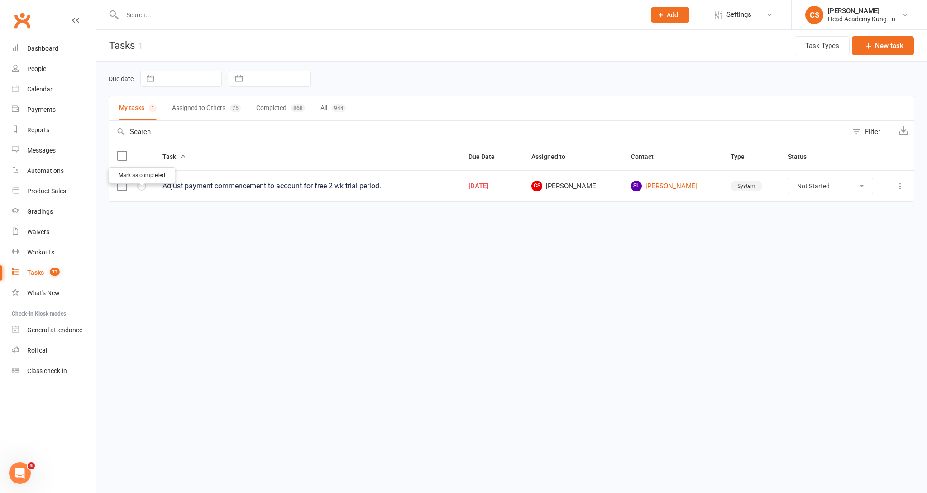
click at [0, 0] on icon "button" at bounding box center [0, 0] width 0 height 0
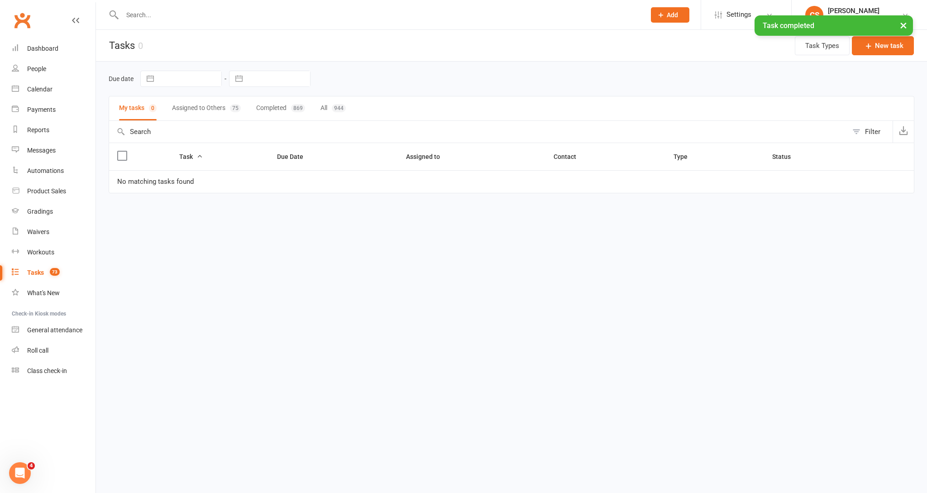
click at [191, 114] on button "Assigned to Others 75" at bounding box center [206, 108] width 69 height 24
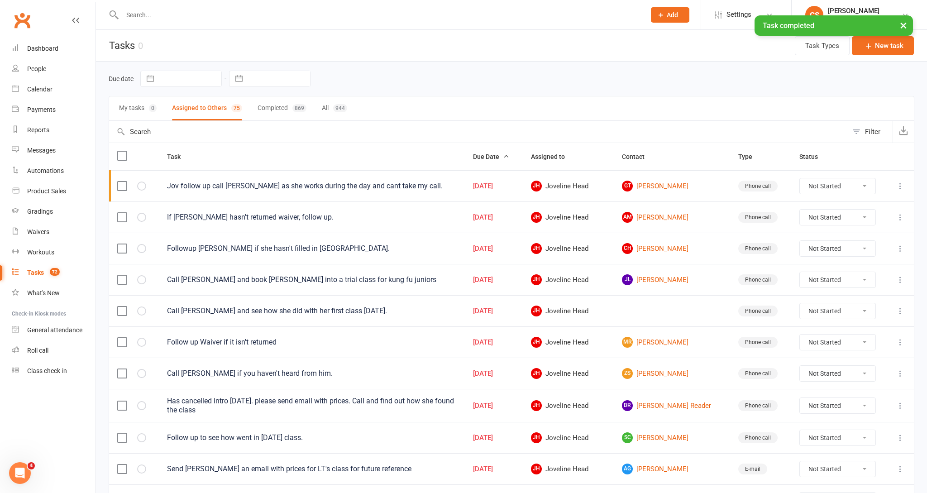
select select "started"
